Goal: Task Accomplishment & Management: Manage account settings

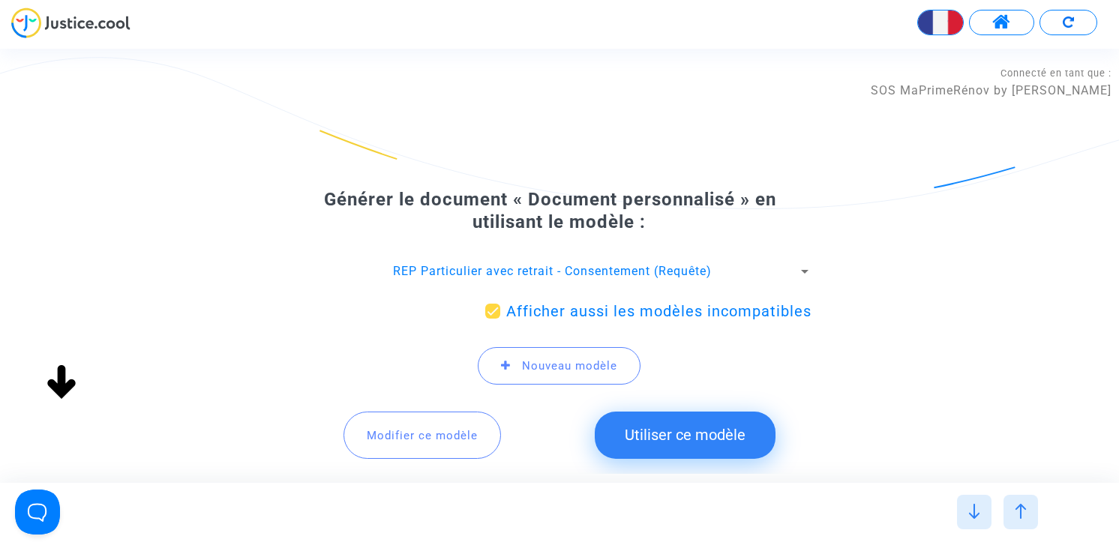
scroll to position [448, 0]
click at [998, 28] on span at bounding box center [1001, 22] width 19 height 19
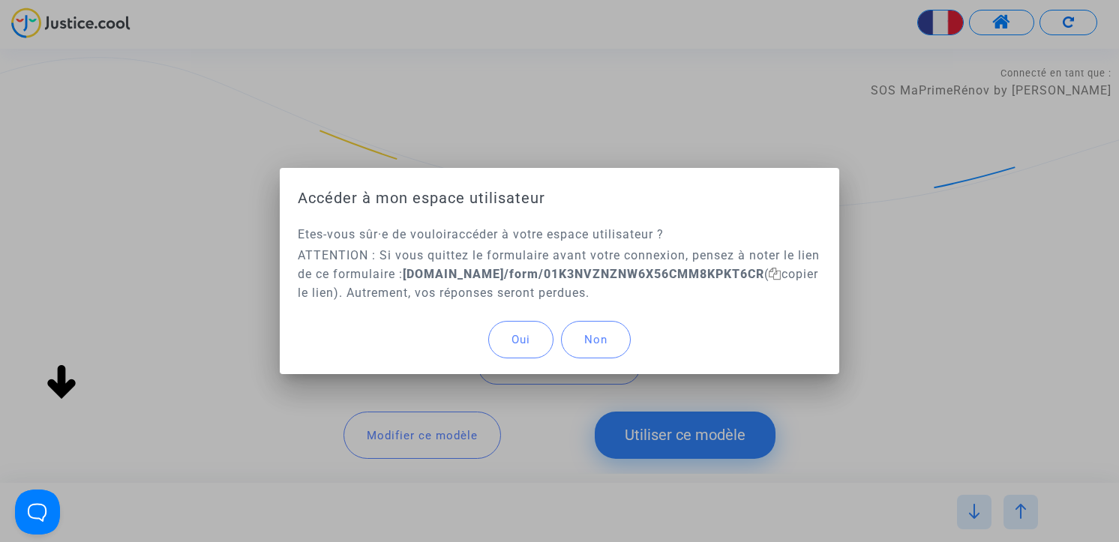
click at [515, 340] on span "Oui" at bounding box center [520, 339] width 19 height 13
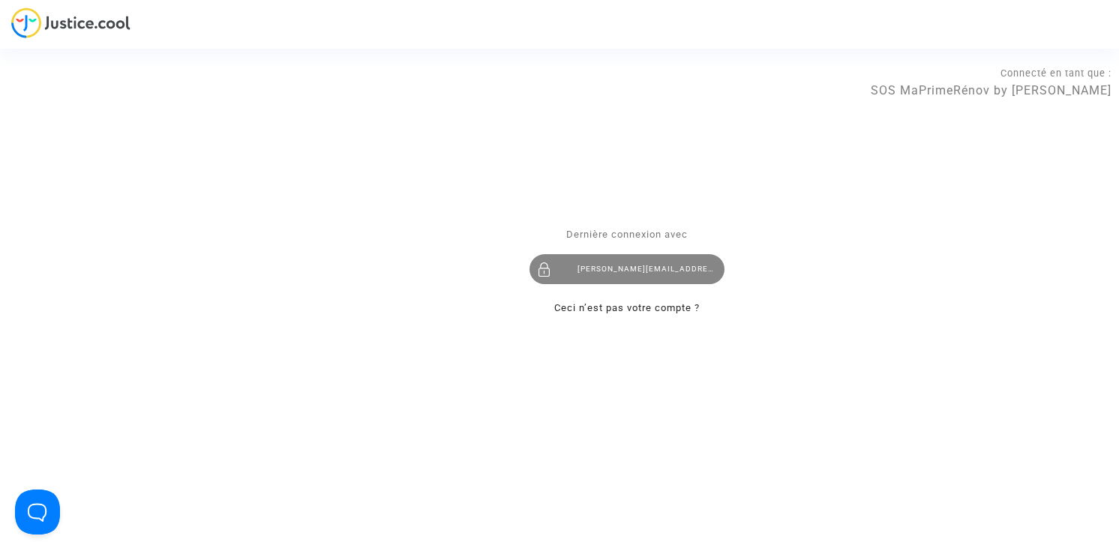
click at [609, 274] on div "claire+onboarding@justice.cool" at bounding box center [626, 269] width 195 height 30
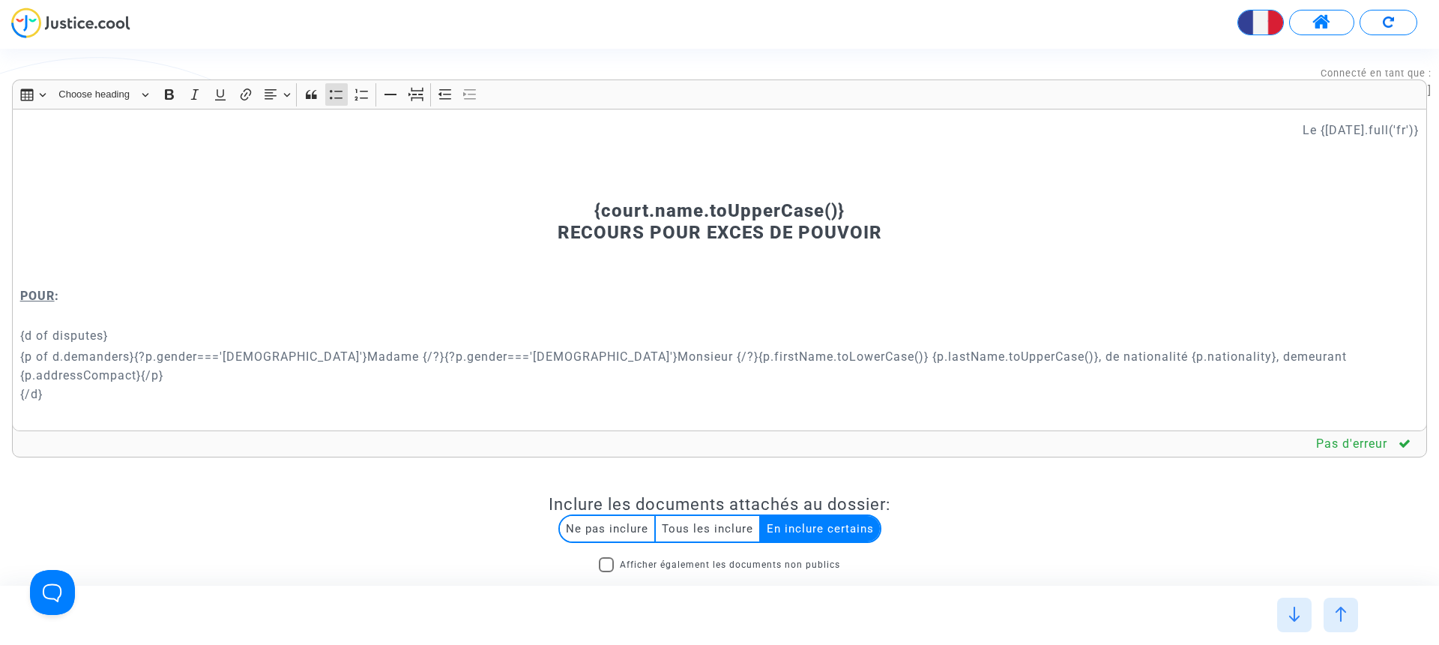
scroll to position [12894, 0]
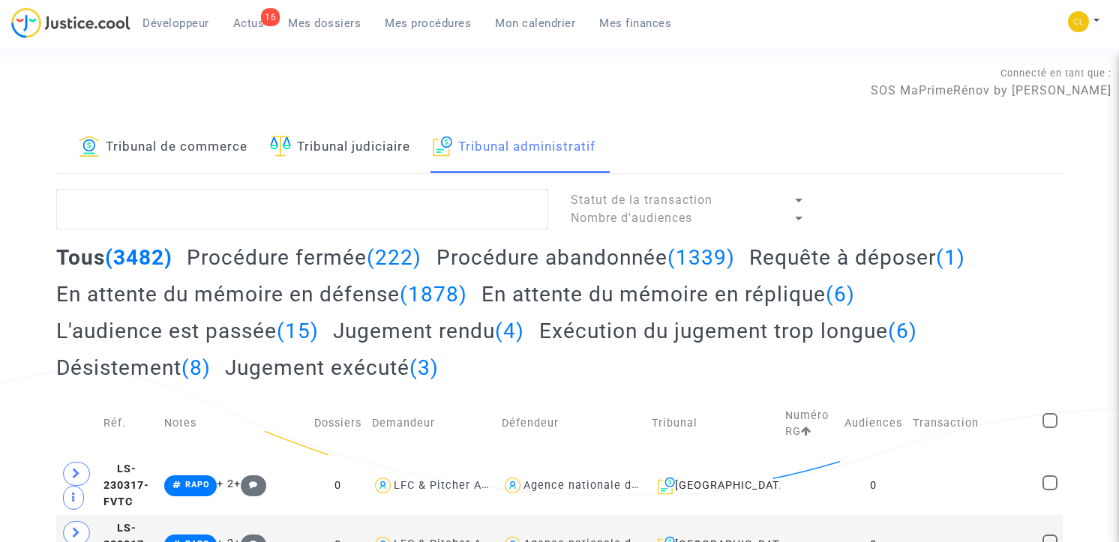
click at [208, 144] on link "Tribunal de commerce" at bounding box center [163, 147] width 169 height 51
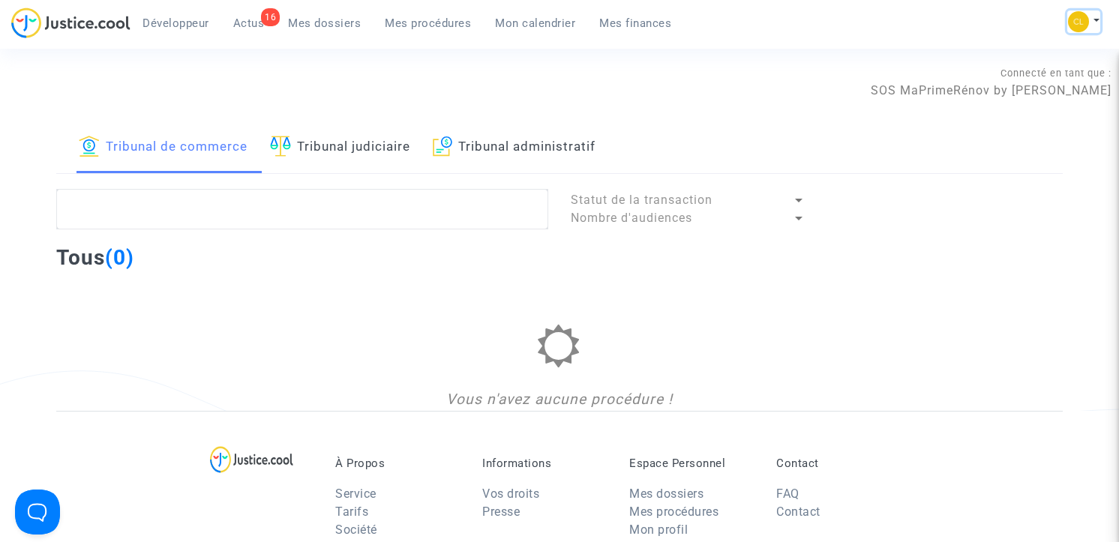
click at [1092, 24] on button at bounding box center [1083, 21] width 33 height 22
click at [1026, 73] on link "Changer de compte" at bounding box center [1023, 77] width 151 height 24
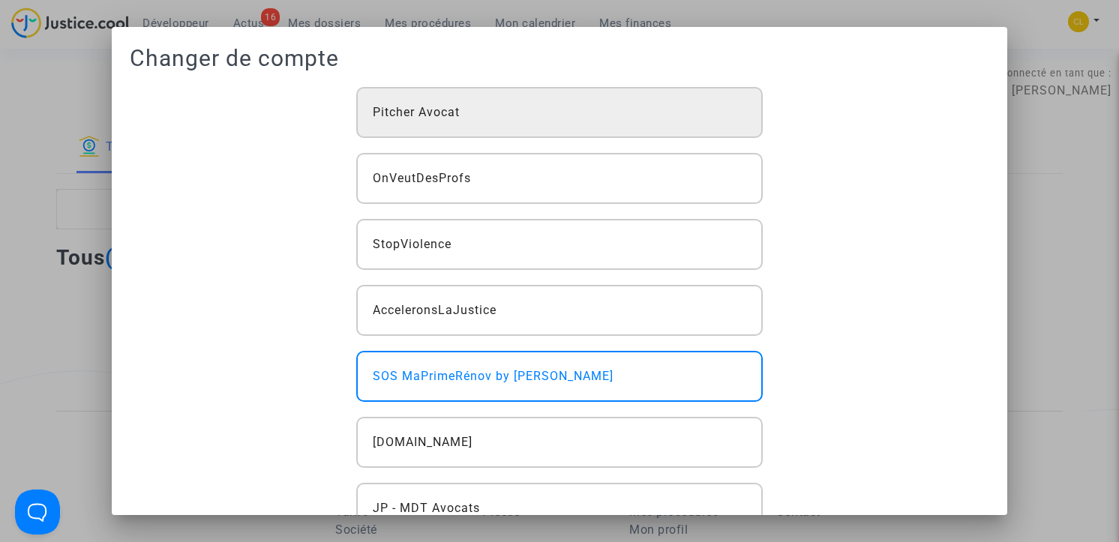
click at [577, 109] on div "Pitcher Avocat" at bounding box center [559, 112] width 407 height 51
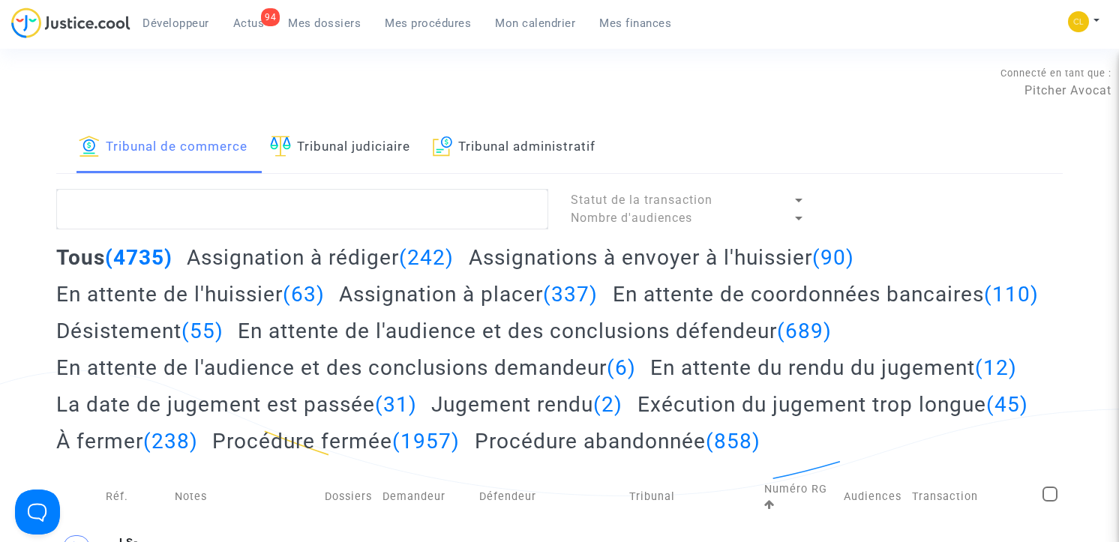
click at [447, 293] on h2 "Assignation à placer (337)" at bounding box center [468, 294] width 259 height 26
